Goal: Navigation & Orientation: Find specific page/section

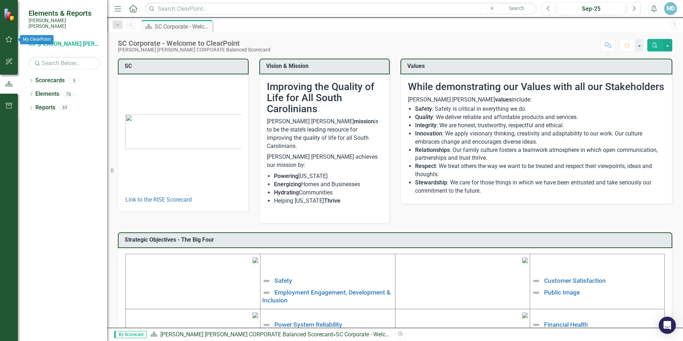
click at [8, 37] on icon "button" at bounding box center [8, 39] width 7 height 6
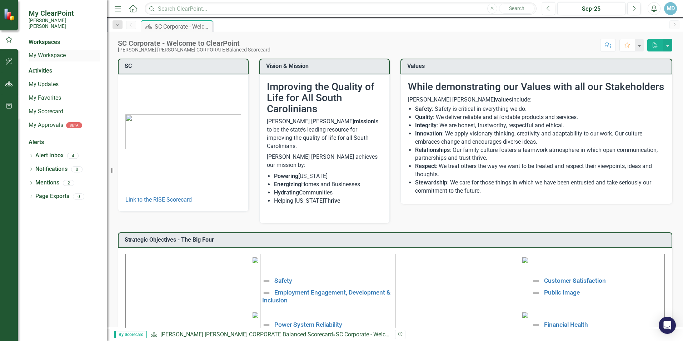
click at [61, 51] on link "My Workspace" at bounding box center [64, 55] width 71 height 8
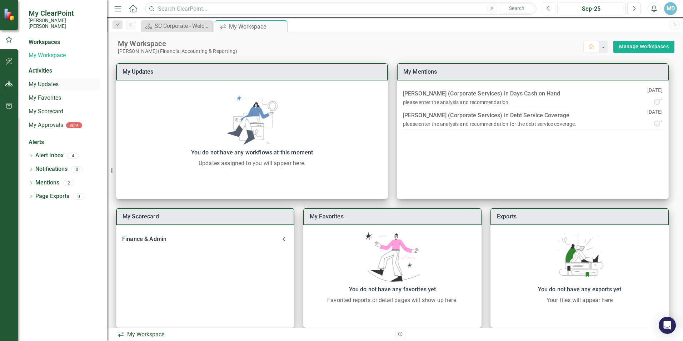
click at [50, 80] on link "My Updates" at bounding box center [64, 84] width 71 height 8
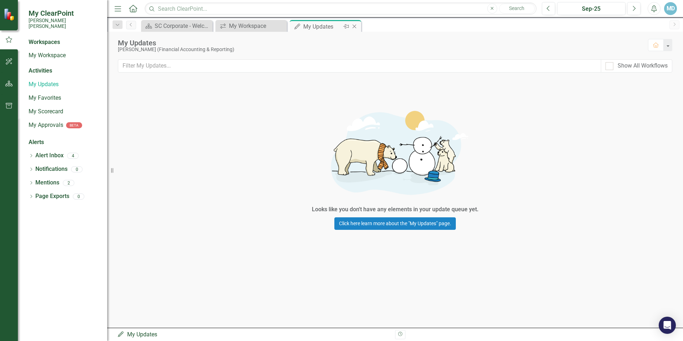
click at [356, 25] on icon at bounding box center [354, 27] width 4 height 4
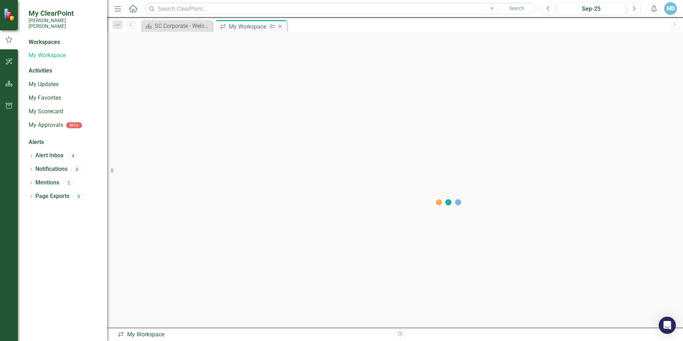
click at [279, 26] on icon at bounding box center [280, 27] width 4 height 4
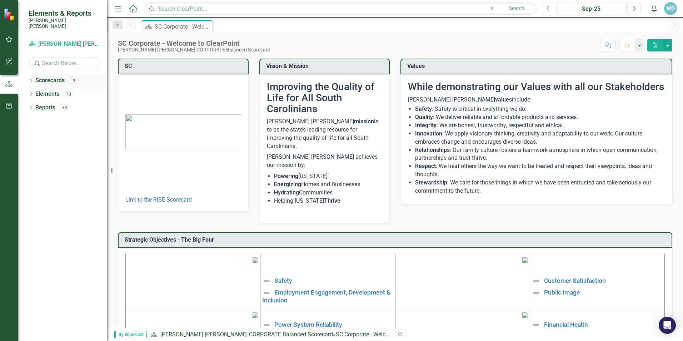
click at [34, 75] on div "Dropdown Scorecards 3" at bounding box center [68, 82] width 79 height 14
click at [32, 79] on icon "Dropdown" at bounding box center [31, 81] width 5 height 4
click at [85, 104] on link "RISE: [PERSON_NAME] [PERSON_NAME] Recognizing Innovation, Safety and Excellence" at bounding box center [73, 108] width 68 height 8
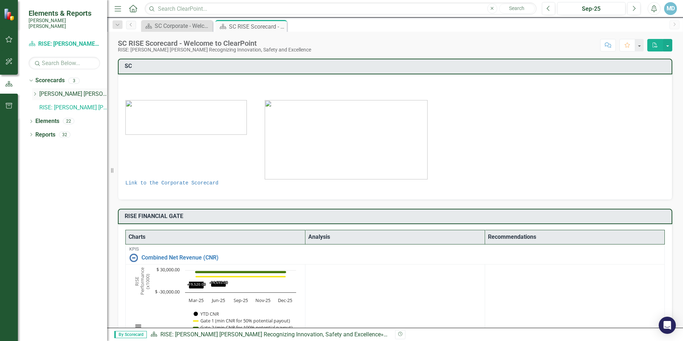
click at [37, 92] on icon "Dropdown" at bounding box center [34, 94] width 5 height 4
click at [64, 104] on link "Finance & Admin" at bounding box center [76, 108] width 61 height 8
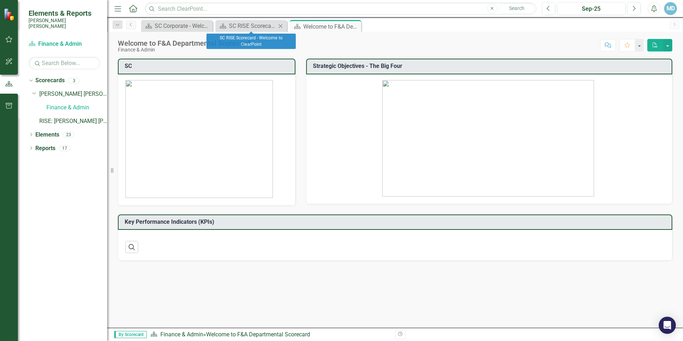
click at [281, 27] on icon "Close" at bounding box center [280, 26] width 7 height 6
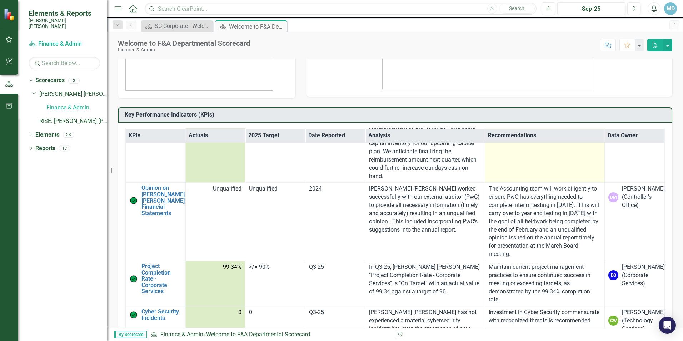
scroll to position [678, 0]
